Goal: Task Accomplishment & Management: Use online tool/utility

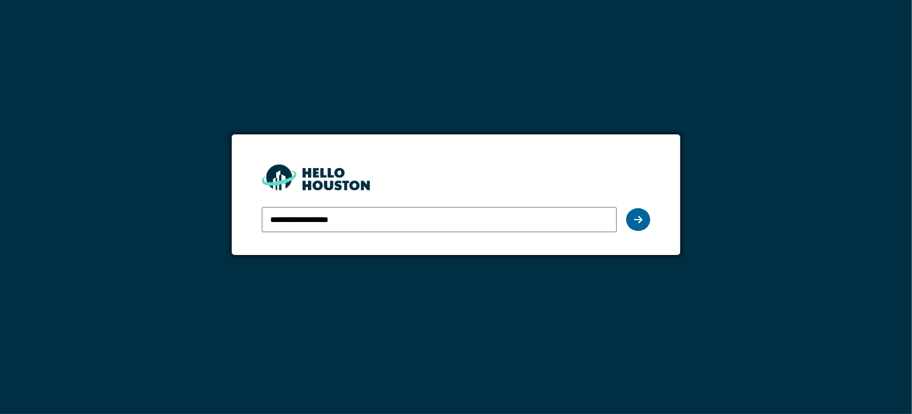
click at [646, 216] on div at bounding box center [639, 219] width 24 height 23
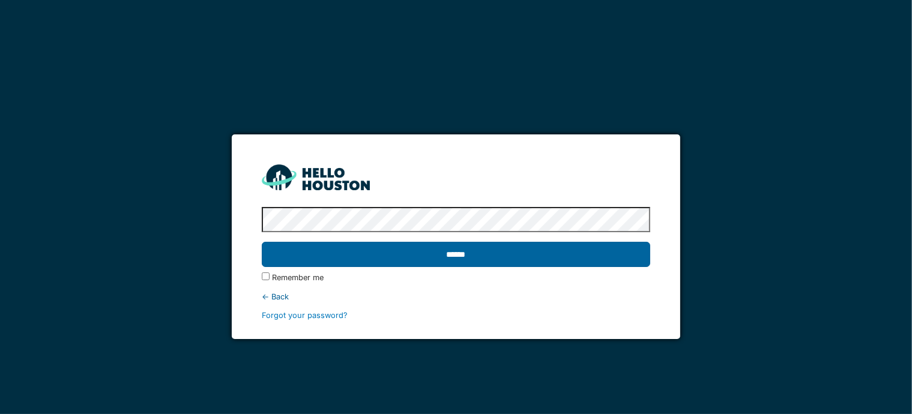
click at [578, 261] on input "******" at bounding box center [456, 254] width 389 height 25
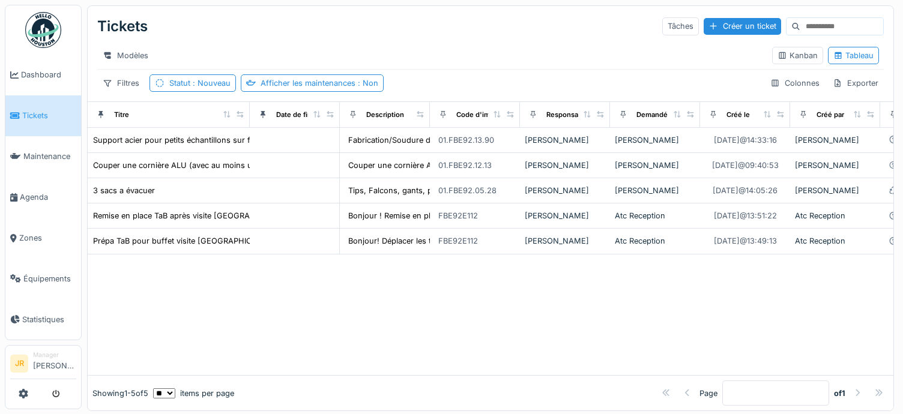
click at [49, 20] on img at bounding box center [43, 30] width 36 height 36
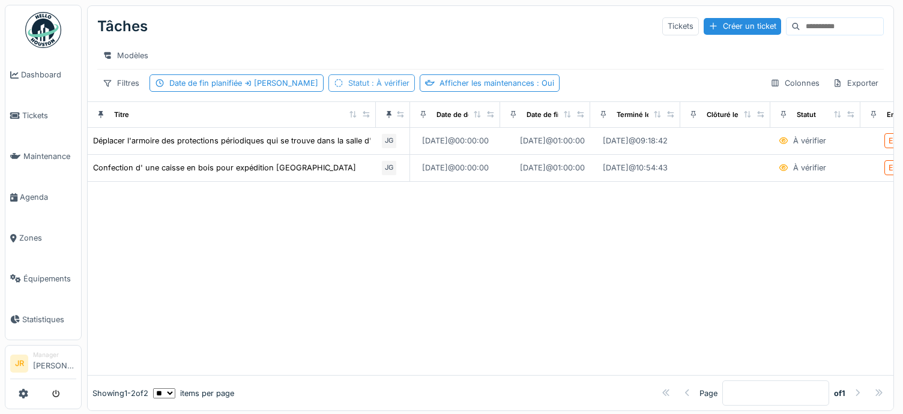
click at [406, 88] on span ": À vérifier" at bounding box center [389, 83] width 40 height 9
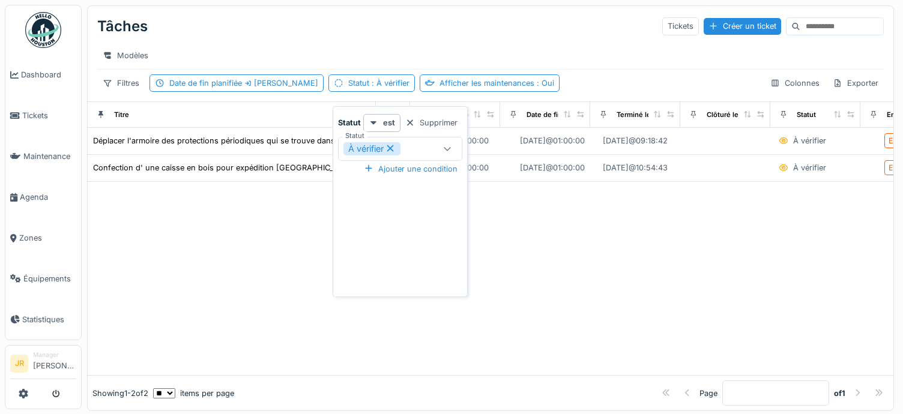
click at [445, 151] on icon at bounding box center [448, 149] width 10 height 8
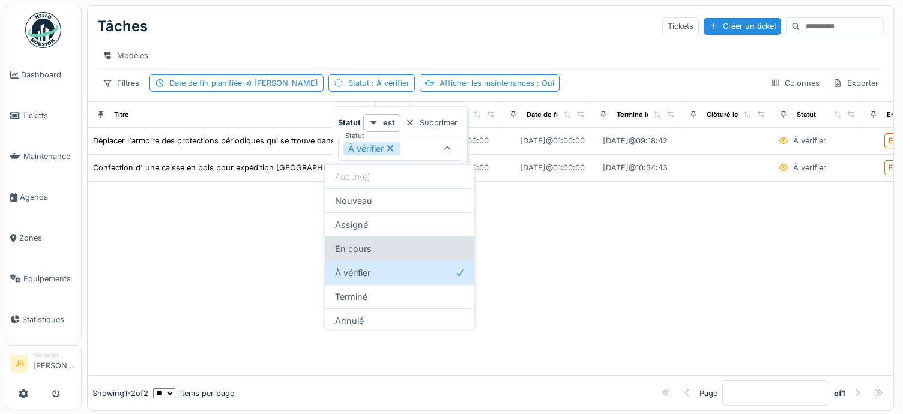
click at [386, 250] on div "En cours" at bounding box center [400, 249] width 149 height 24
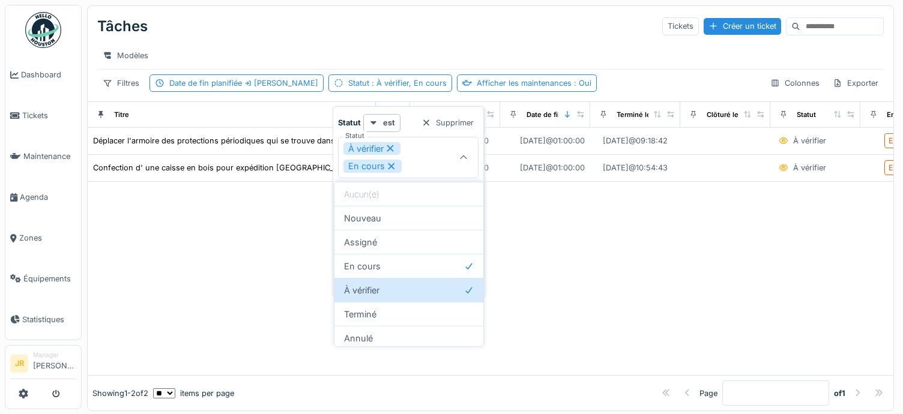
click at [391, 147] on icon at bounding box center [390, 148] width 7 height 7
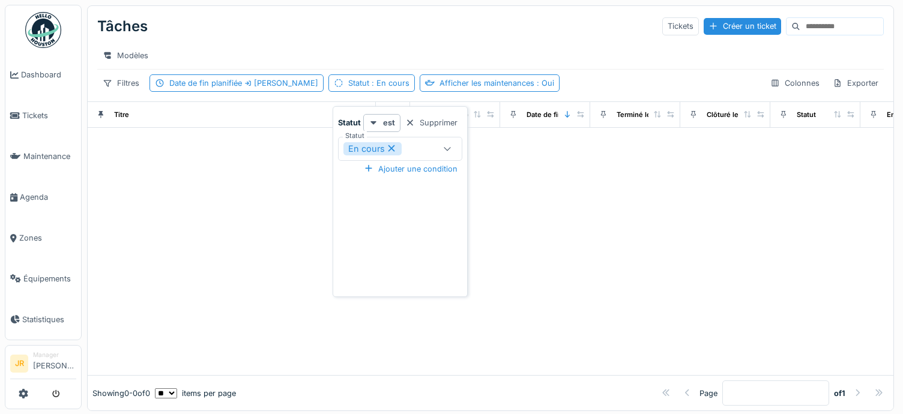
click at [420, 152] on div "En cours" at bounding box center [390, 148] width 93 height 13
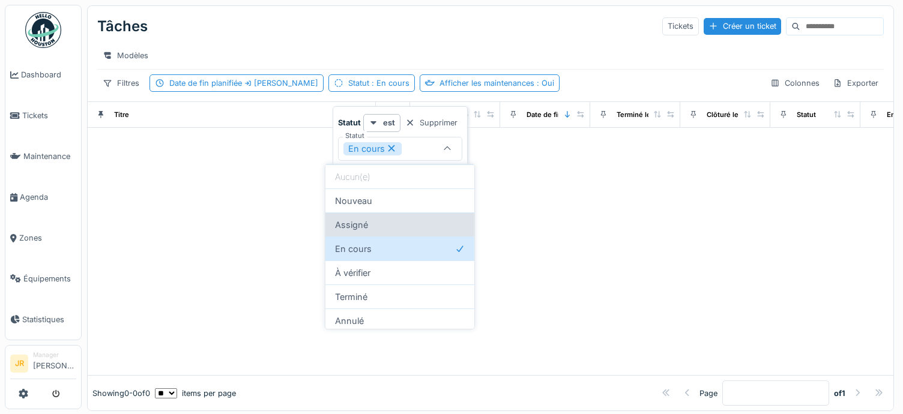
click at [363, 226] on div "Assigné" at bounding box center [400, 225] width 149 height 24
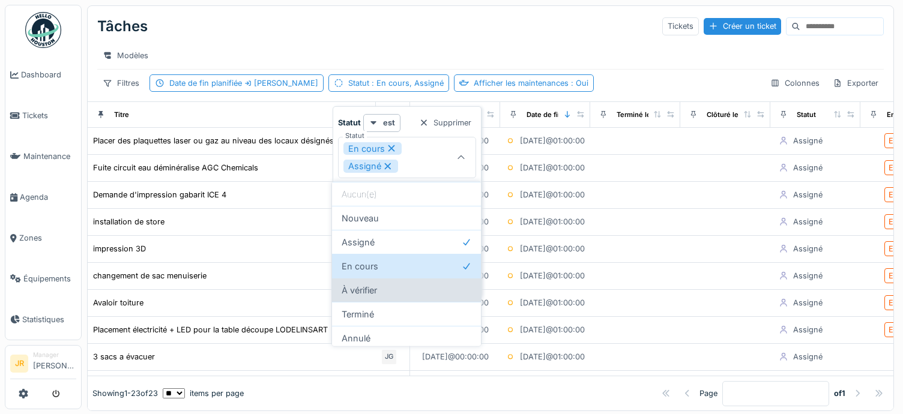
click at [372, 288] on div "À vérifier" at bounding box center [406, 290] width 149 height 24
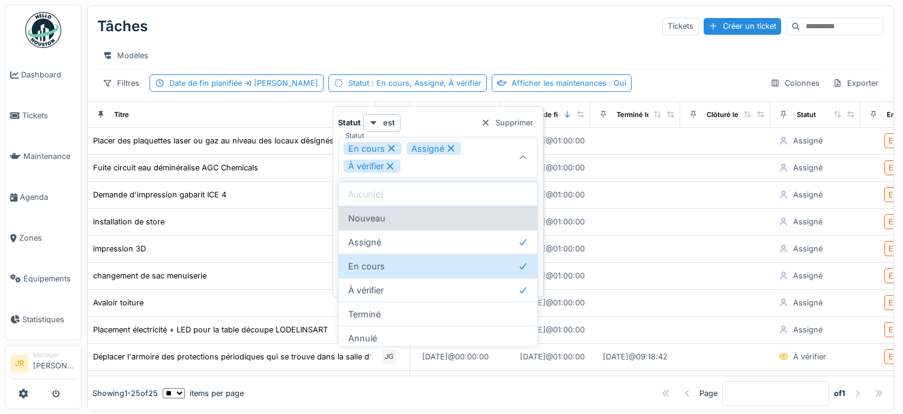
click at [387, 225] on div "Nouveau" at bounding box center [438, 218] width 199 height 24
type input "**********"
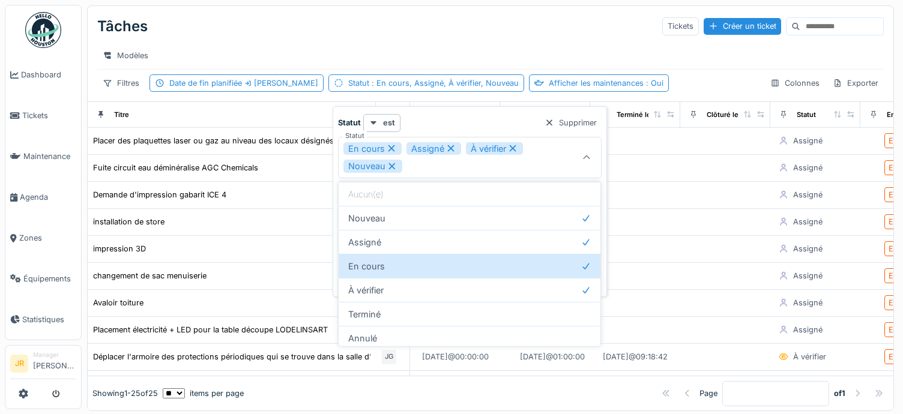
click at [579, 58] on div "Modèles" at bounding box center [490, 55] width 787 height 17
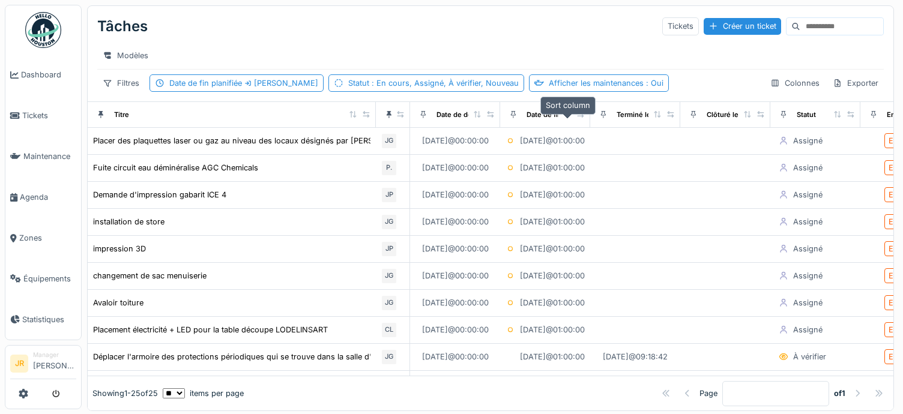
click at [565, 118] on icon at bounding box center [567, 114] width 8 height 7
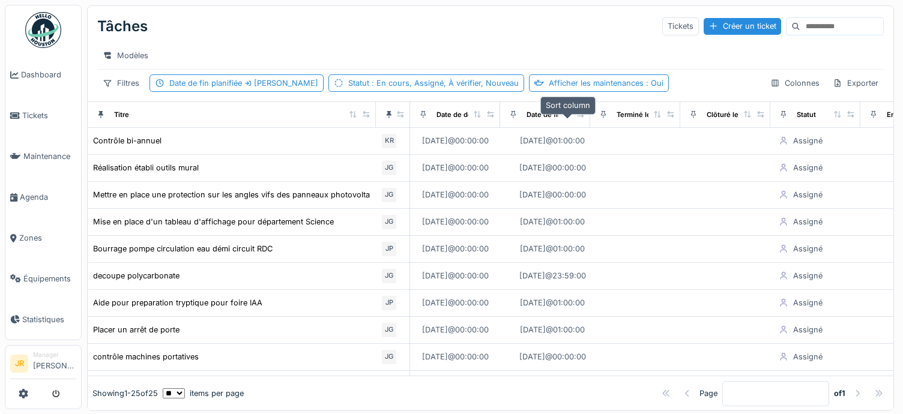
click at [565, 118] on icon at bounding box center [567, 114] width 8 height 7
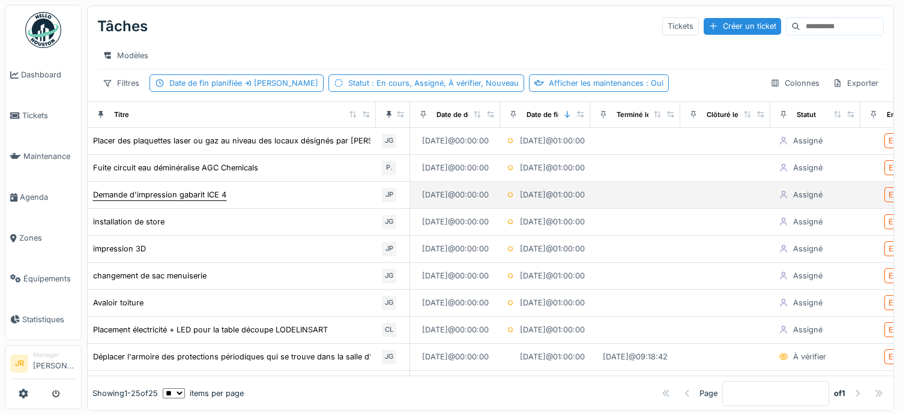
scroll to position [24, 0]
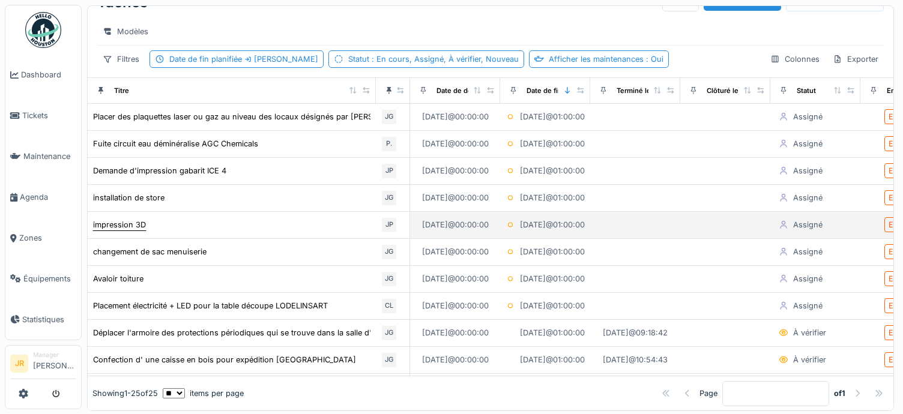
click at [115, 231] on div "impression 3D" at bounding box center [119, 224] width 53 height 11
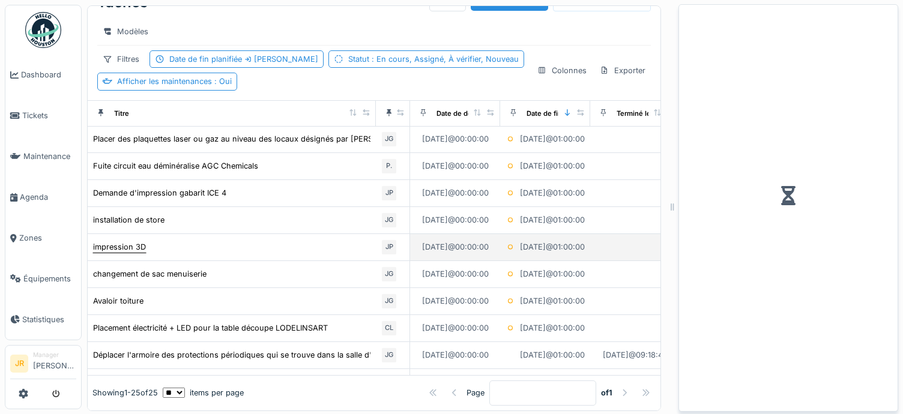
scroll to position [46, 0]
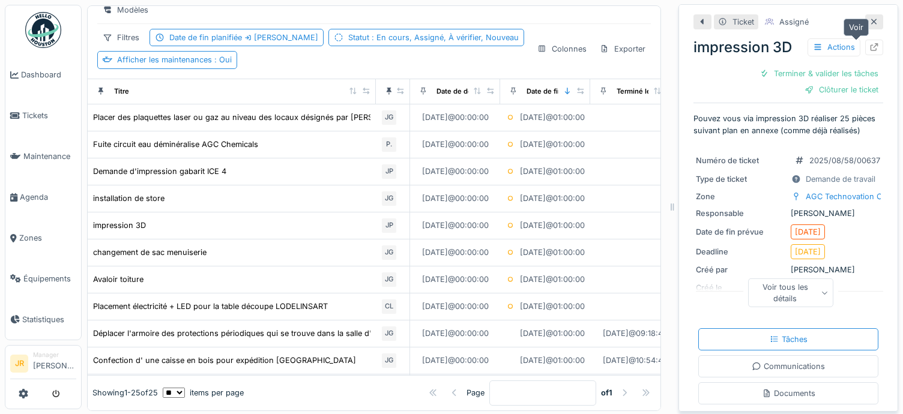
click at [870, 46] on icon at bounding box center [875, 47] width 10 height 8
click at [431, 40] on div "Filtres Date de fin planifiée Semaine prochaine Statut : En cours, Assigné, À v…" at bounding box center [312, 49] width 430 height 40
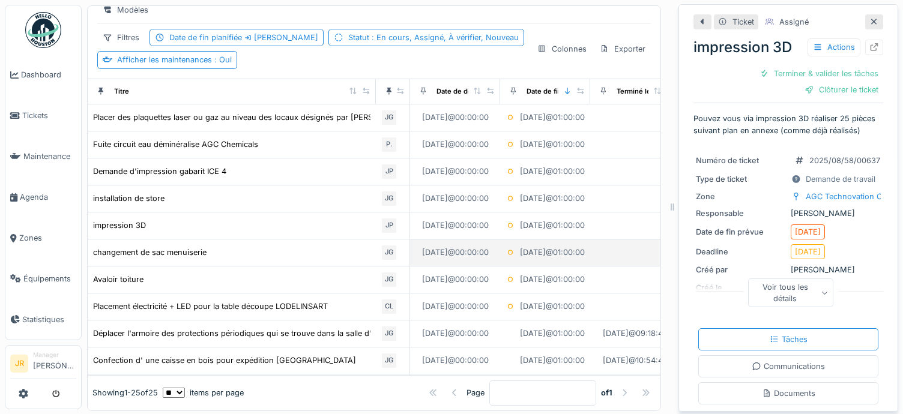
drag, startPoint x: 647, startPoint y: 153, endPoint x: 296, endPoint y: 247, distance: 363.8
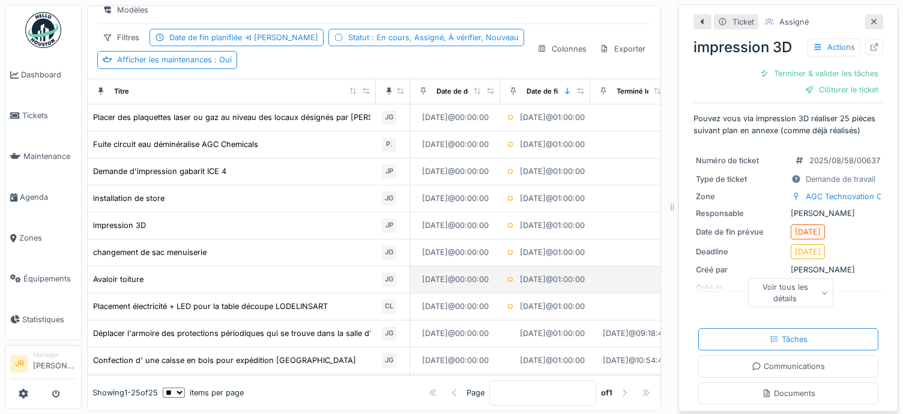
drag, startPoint x: 296, startPoint y: 247, endPoint x: 239, endPoint y: 292, distance: 72.2
click at [239, 286] on div "Avaloir toiture" at bounding box center [232, 279] width 279 height 13
click at [124, 284] on div "Avaloir toiture" at bounding box center [118, 279] width 50 height 11
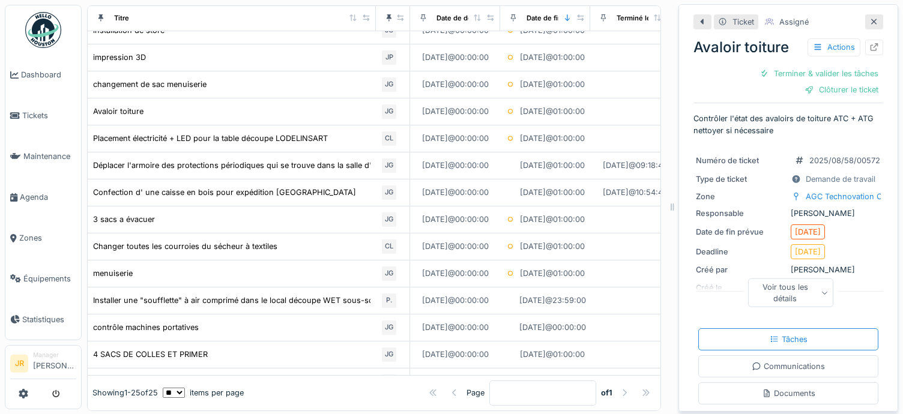
scroll to position [215, 0]
click at [245, 170] on div "Déplacer l'armoire des protections périodiques qui se trouve dans la salle d'at…" at bounding box center [319, 164] width 453 height 11
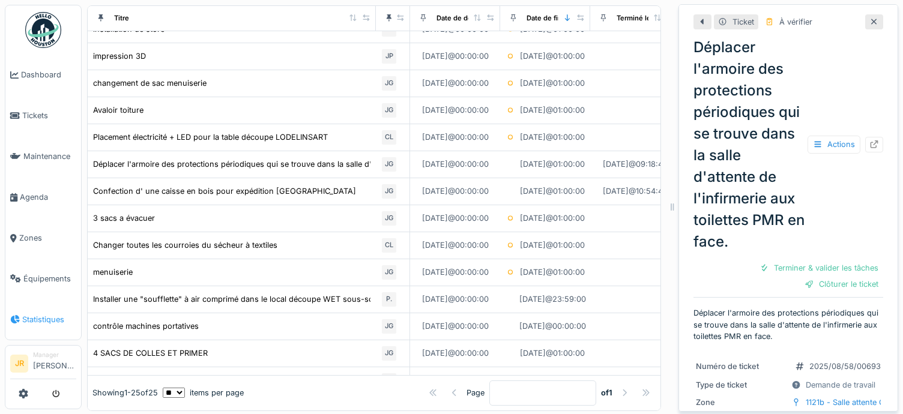
click at [47, 314] on span "Statistiques" at bounding box center [49, 319] width 54 height 11
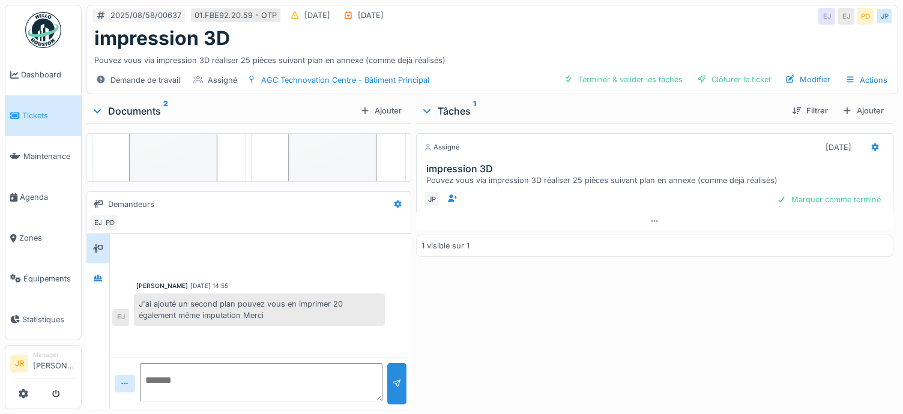
scroll to position [120, 0]
click at [554, 179] on div "Pouvez vous via impression 3D réaliser 25 pièces suivant plan en annexe (comme …" at bounding box center [658, 180] width 462 height 11
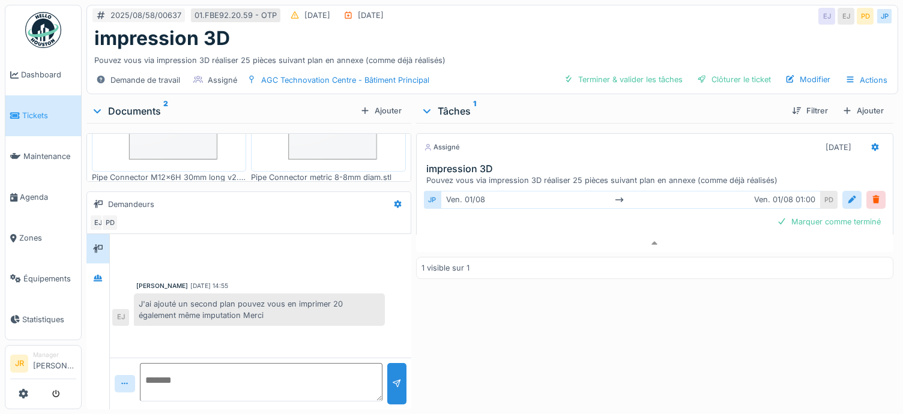
click at [461, 163] on h3 "impression 3D" at bounding box center [658, 168] width 462 height 11
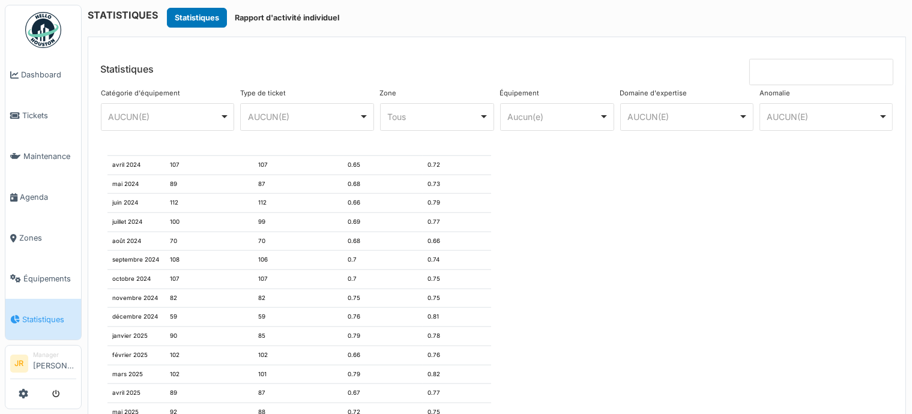
scroll to position [1257, 0]
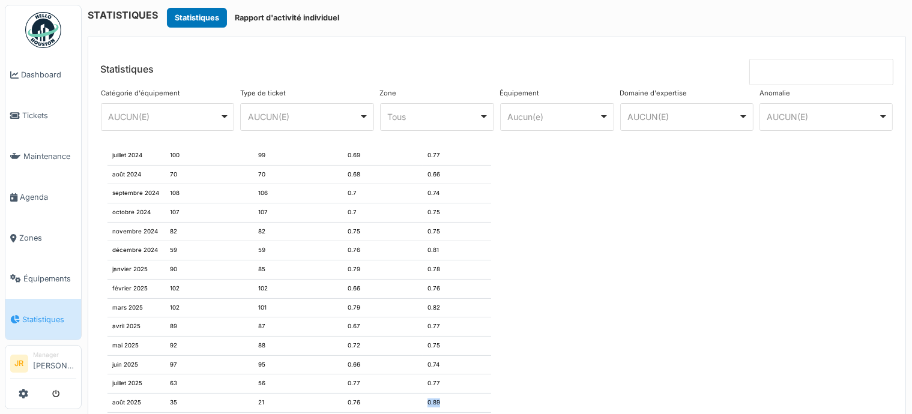
drag, startPoint x: 437, startPoint y: 396, endPoint x: 416, endPoint y: 399, distance: 20.6
click at [423, 399] on td "0.89" at bounding box center [457, 402] width 68 height 19
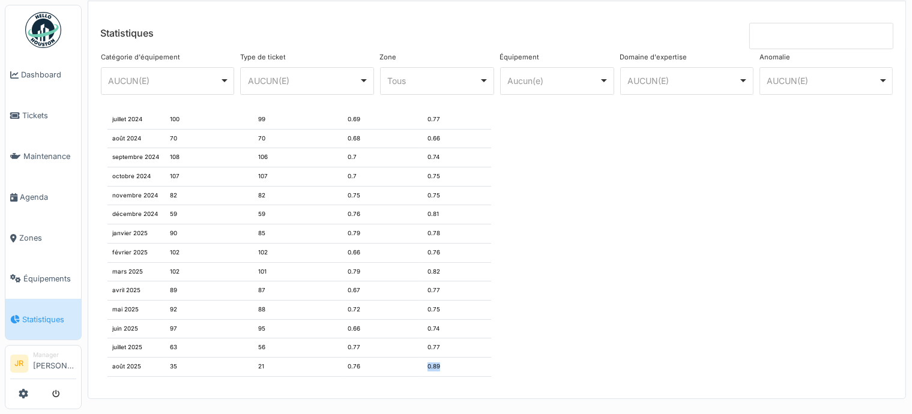
click at [453, 359] on td "0.89" at bounding box center [457, 366] width 68 height 19
drag, startPoint x: 421, startPoint y: 360, endPoint x: 445, endPoint y: 355, distance: 24.5
click at [445, 357] on td "0.89" at bounding box center [457, 366] width 68 height 19
click at [34, 112] on span "Tickets" at bounding box center [49, 115] width 54 height 11
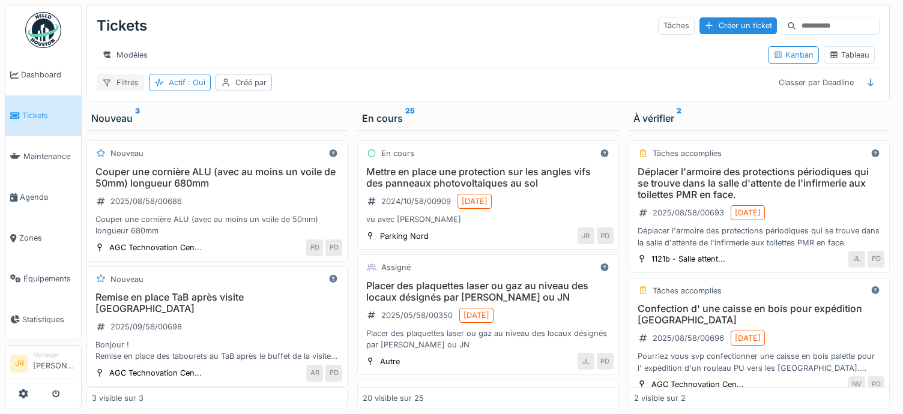
click at [127, 87] on div "Filtres" at bounding box center [120, 82] width 47 height 17
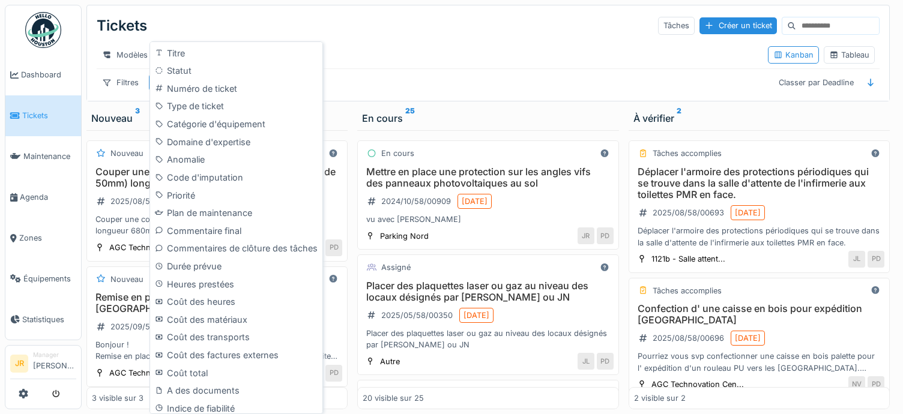
scroll to position [425, 0]
